Goal: Find contact information: Find contact information

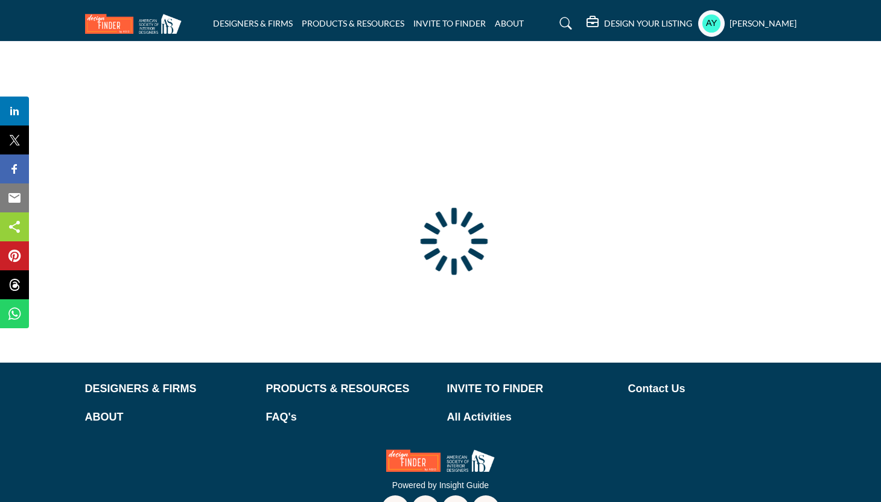
type input "**********"
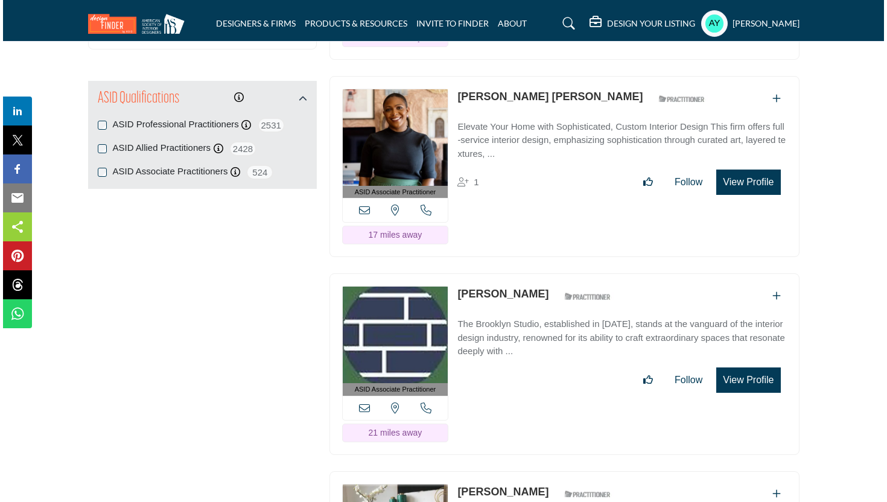
scroll to position [1598, 0]
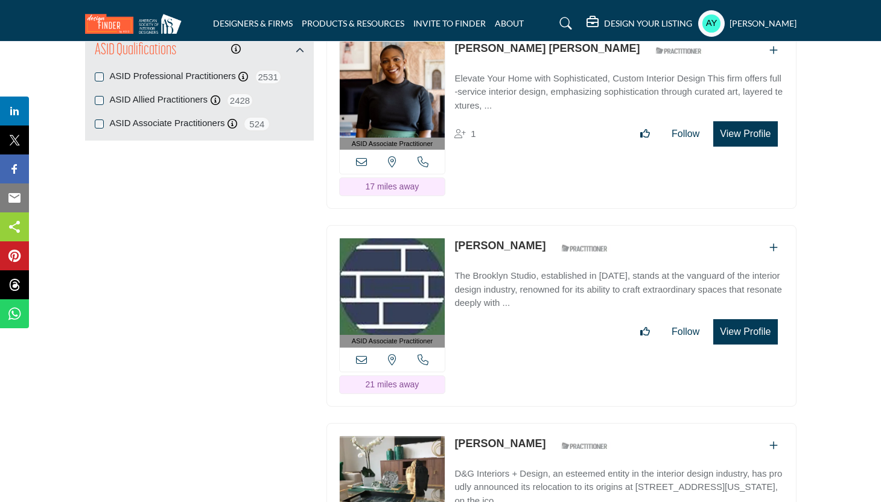
click at [732, 319] on button "View Profile" at bounding box center [745, 331] width 64 height 25
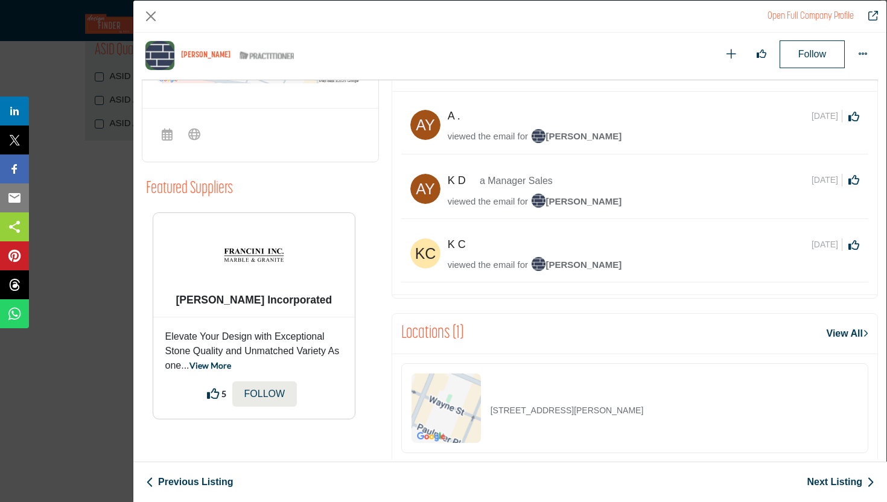
scroll to position [549, 0]
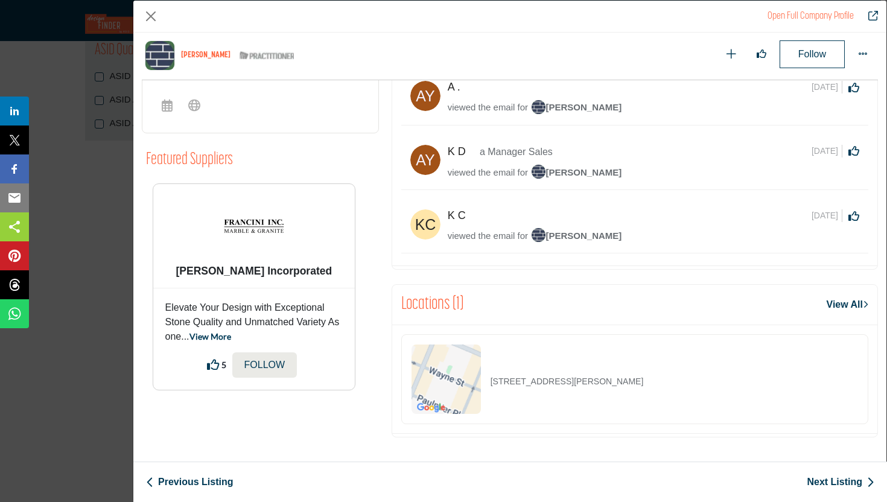
click at [497, 381] on p "89 Wayne St Apt 1M, 07302-3537, USA" at bounding box center [567, 381] width 153 height 13
click at [551, 307] on div "Locations (1) View All" at bounding box center [634, 305] width 485 height 40
